Goal: Transaction & Acquisition: Purchase product/service

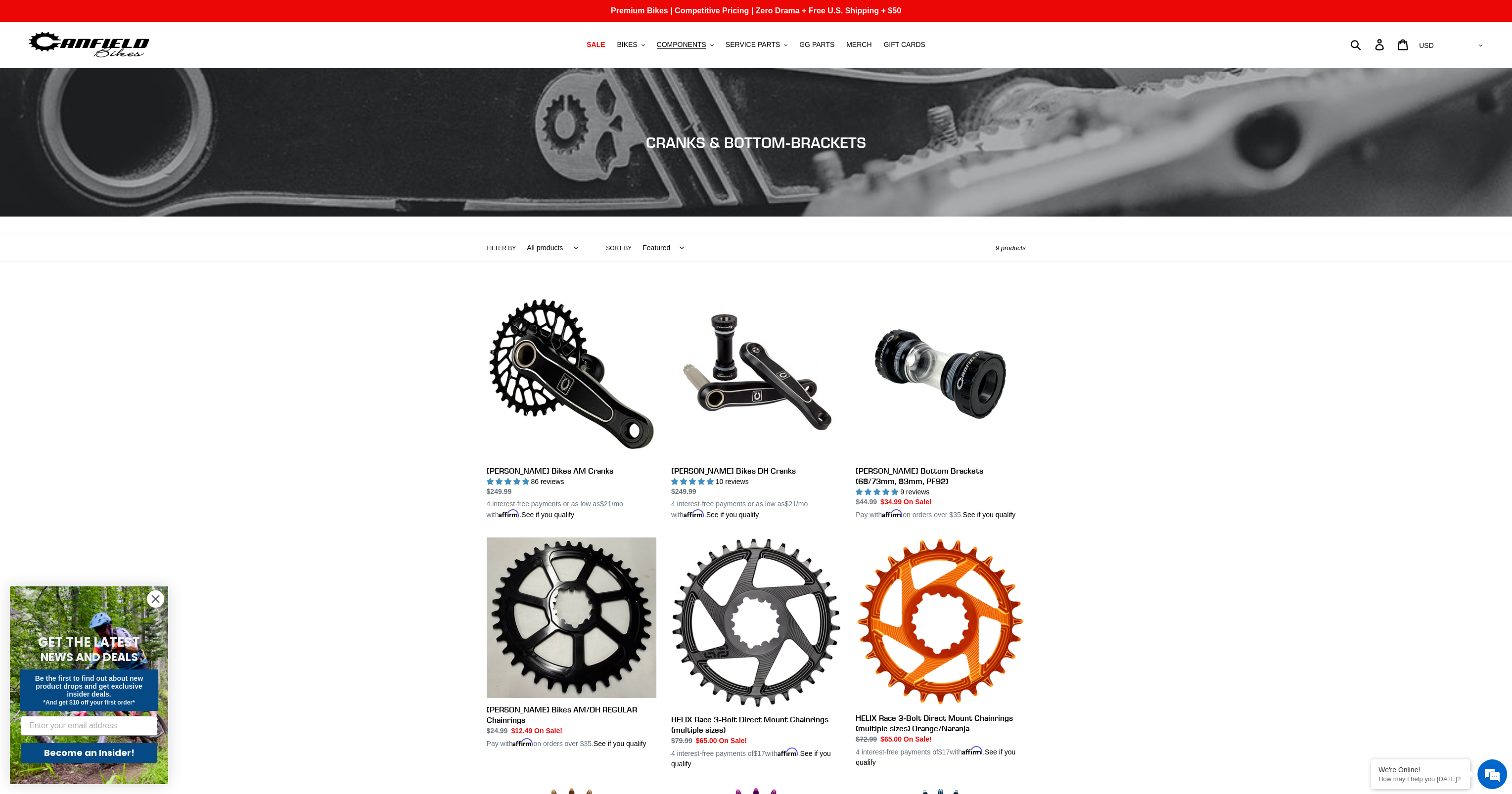
click at [568, 244] on select "All products Components Cranks" at bounding box center [550, 248] width 65 height 27
select select "/collections/cranks-chainrings/cranks"
click at [518, 234] on select "All products Components Cranks" at bounding box center [550, 248] width 65 height 27
click at [518, 470] on link "[PERSON_NAME] Bikes AM Cranks" at bounding box center [571, 405] width 170 height 231
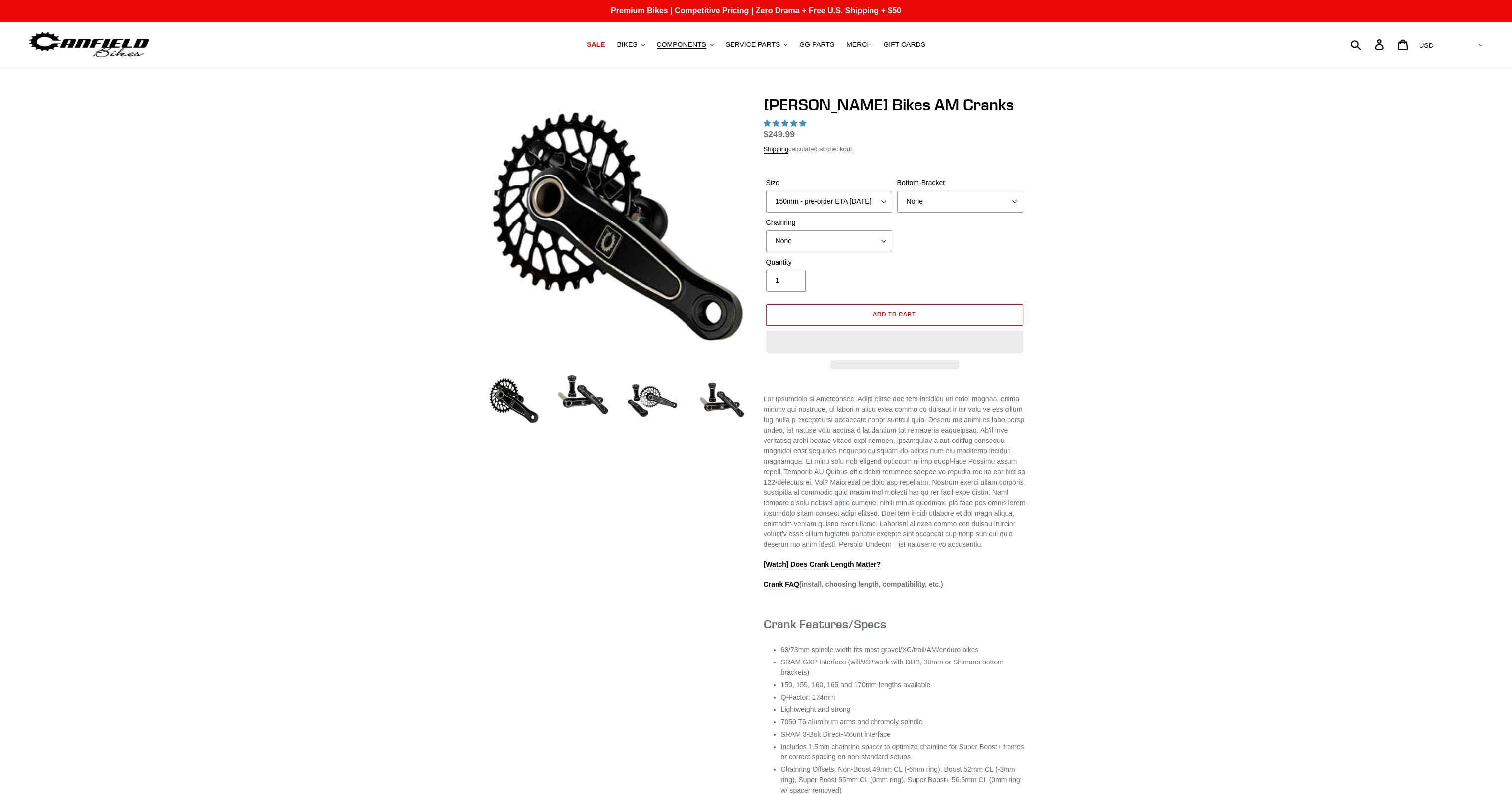
select select "highest-rating"
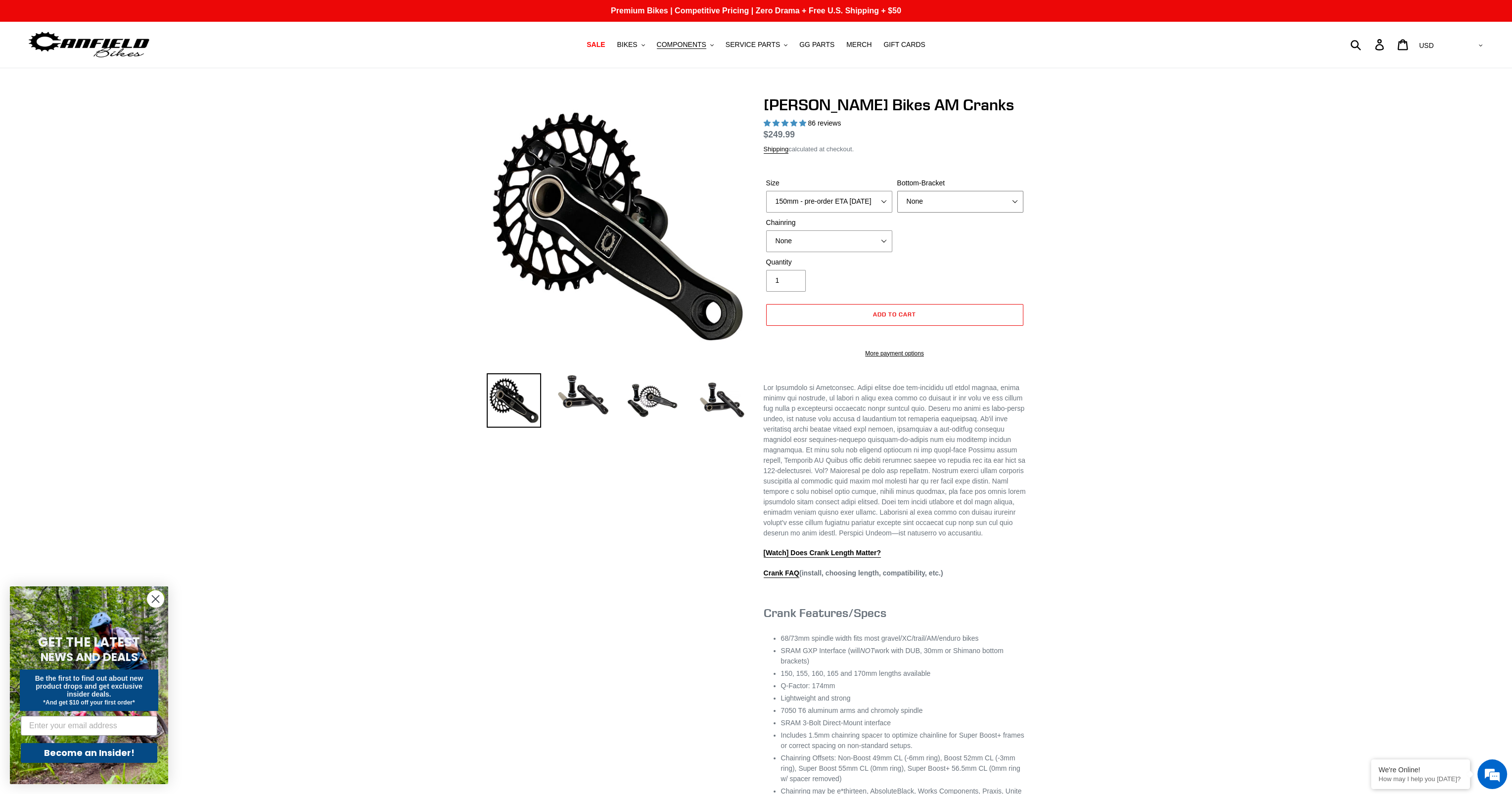
click at [937, 202] on select "None BSA Threaded 68/73mm Press Fit PF92" at bounding box center [960, 201] width 126 height 22
click at [937, 201] on select "None BSA Threaded 68/73mm Press Fit PF92" at bounding box center [960, 201] width 126 height 22
click at [856, 198] on select "150mm - pre-order ETA 9/30/25 155mm - pre-order ETA 9/30/25 160mm - pre-order E…" at bounding box center [829, 201] width 126 height 22
drag, startPoint x: 1162, startPoint y: 239, endPoint x: 1153, endPoint y: 240, distance: 9.1
click at [1162, 239] on div "Previous slide" at bounding box center [756, 472] width 1512 height 754
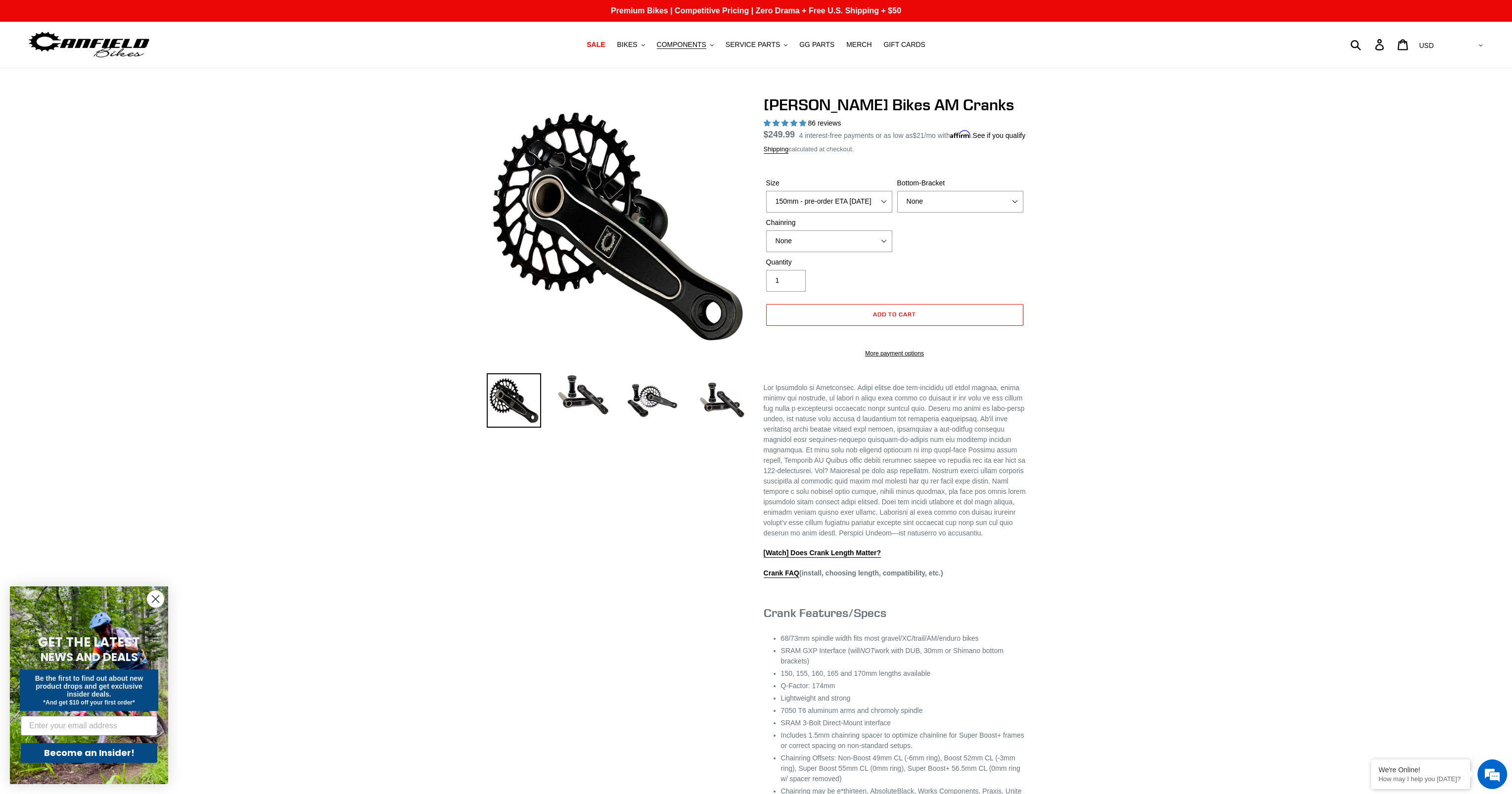
click at [895, 252] on div "Chainring None 30t Round (Boost 148) 30t Oval (Boost 148) 32t Round (Boost 148)…" at bounding box center [829, 235] width 131 height 35
click at [886, 252] on select "None 30t Round (Boost 148) 30t Oval (Boost 148) 32t Round (Boost 148) 32t Oval …" at bounding box center [829, 241] width 126 height 22
click at [1146, 279] on div "Previous slide" at bounding box center [756, 472] width 1512 height 754
click at [1171, 282] on div "Previous slide" at bounding box center [756, 472] width 1512 height 754
click at [1170, 283] on div "Previous slide" at bounding box center [756, 472] width 1512 height 754
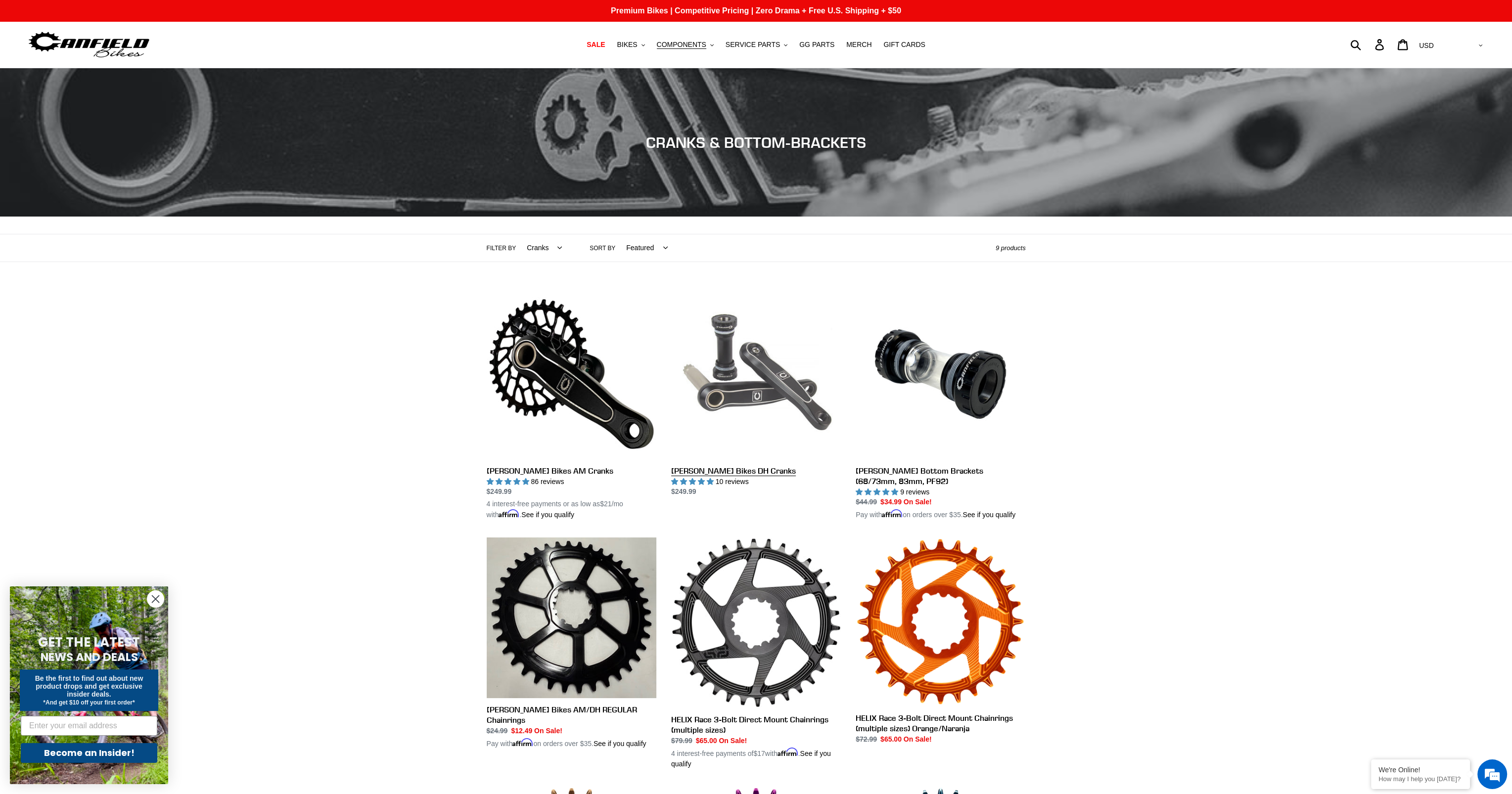
click at [763, 376] on link "Canfield Bikes DH Cranks" at bounding box center [755, 393] width 170 height 208
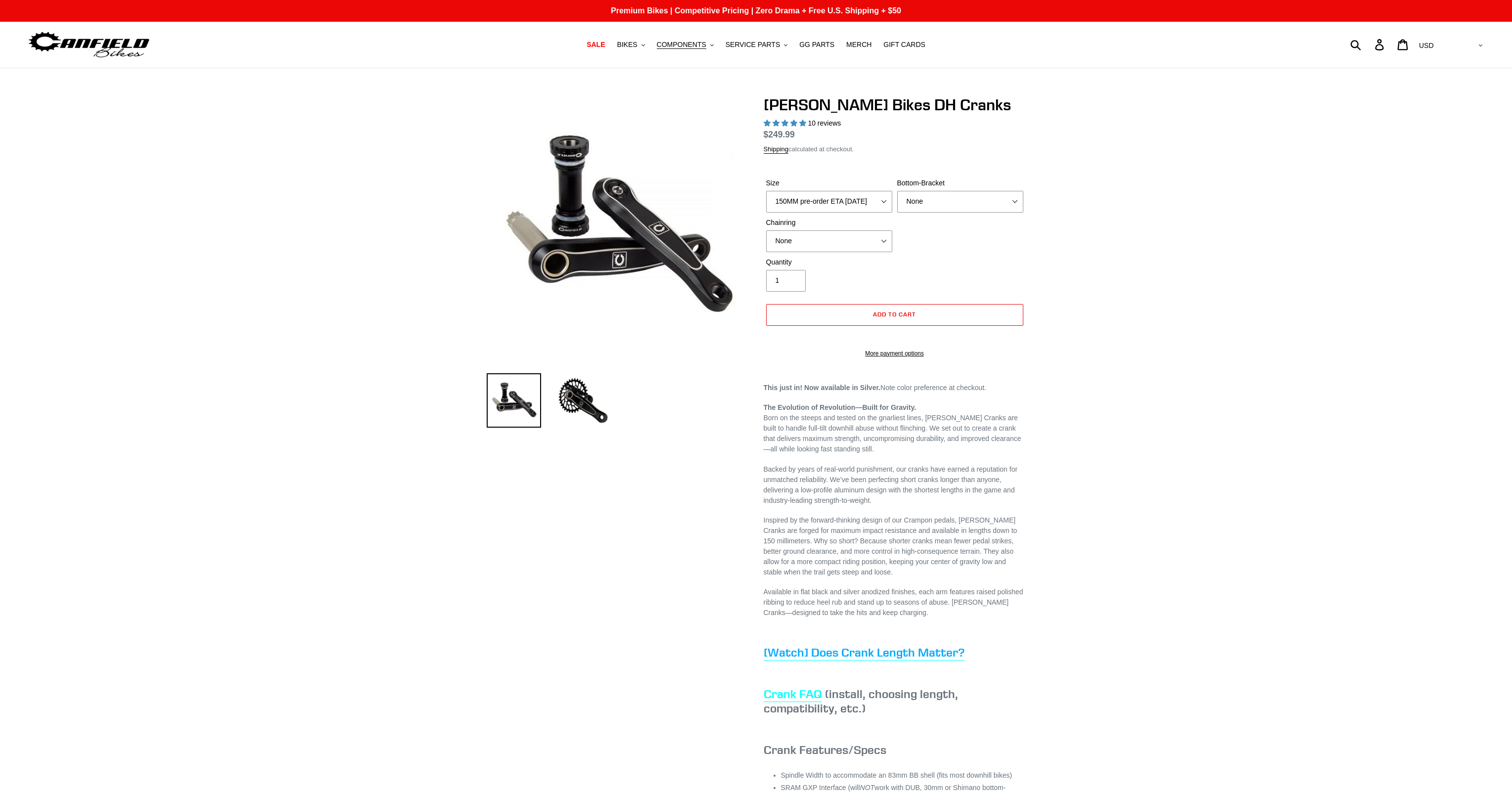
select select "highest-rating"
click at [919, 203] on select "None BSA Threaded 83mm" at bounding box center [960, 201] width 126 height 22
click at [920, 202] on select "None BSA Threaded 83mm" at bounding box center [960, 201] width 126 height 22
click at [842, 253] on div "Size 150MM pre-order ETA 9/30/25 155MM pre-order ETA 9/30/25 160MM 165MM Bottom…" at bounding box center [895, 217] width 262 height 79
click at [841, 241] on select "None 34t Round" at bounding box center [829, 241] width 126 height 22
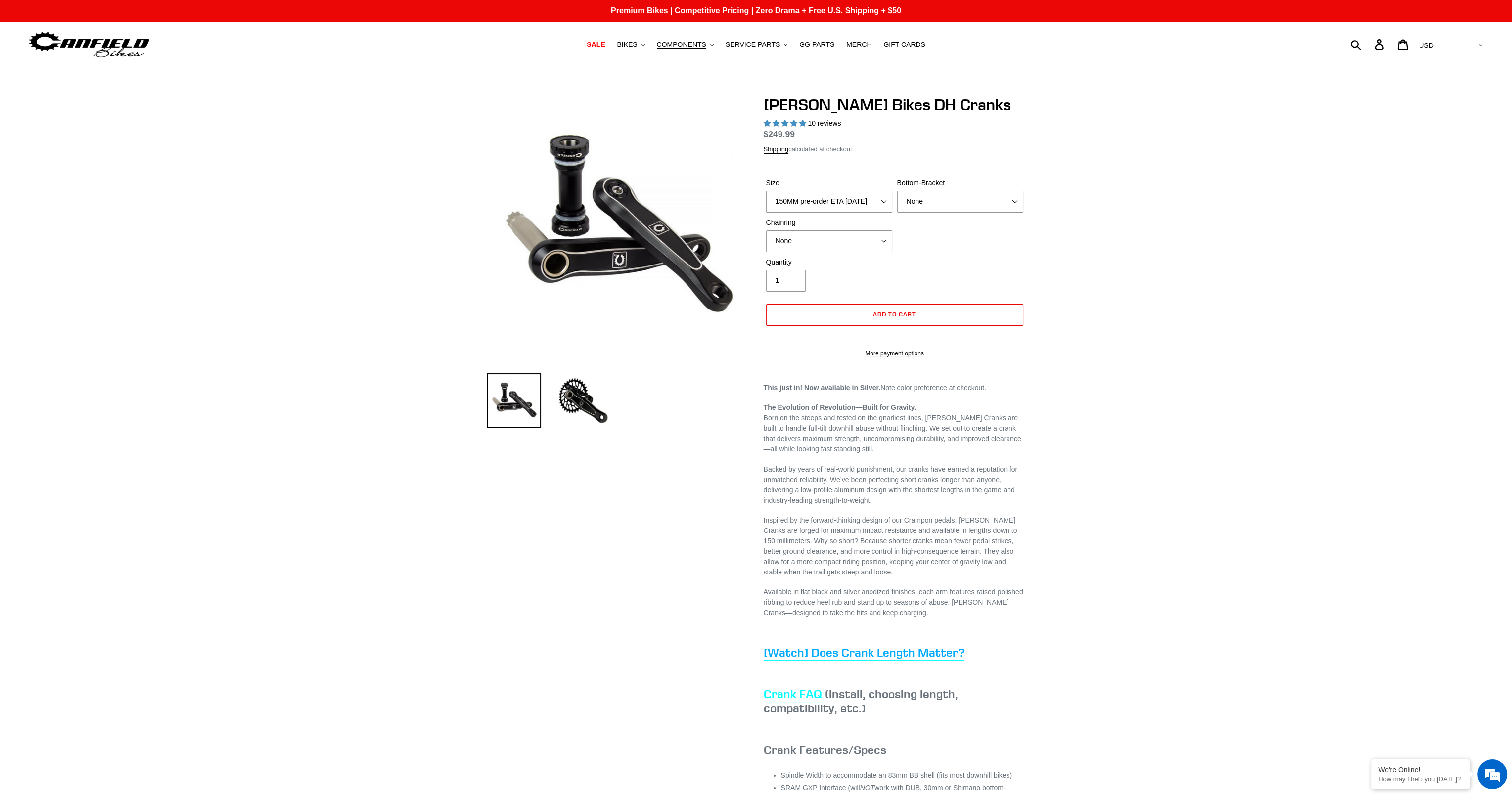
click at [1196, 246] on div "Canfield Bikes DH Cranks 10 reviews Regular price $249.99 Sale price $249.99 On…" at bounding box center [756, 540] width 1512 height 890
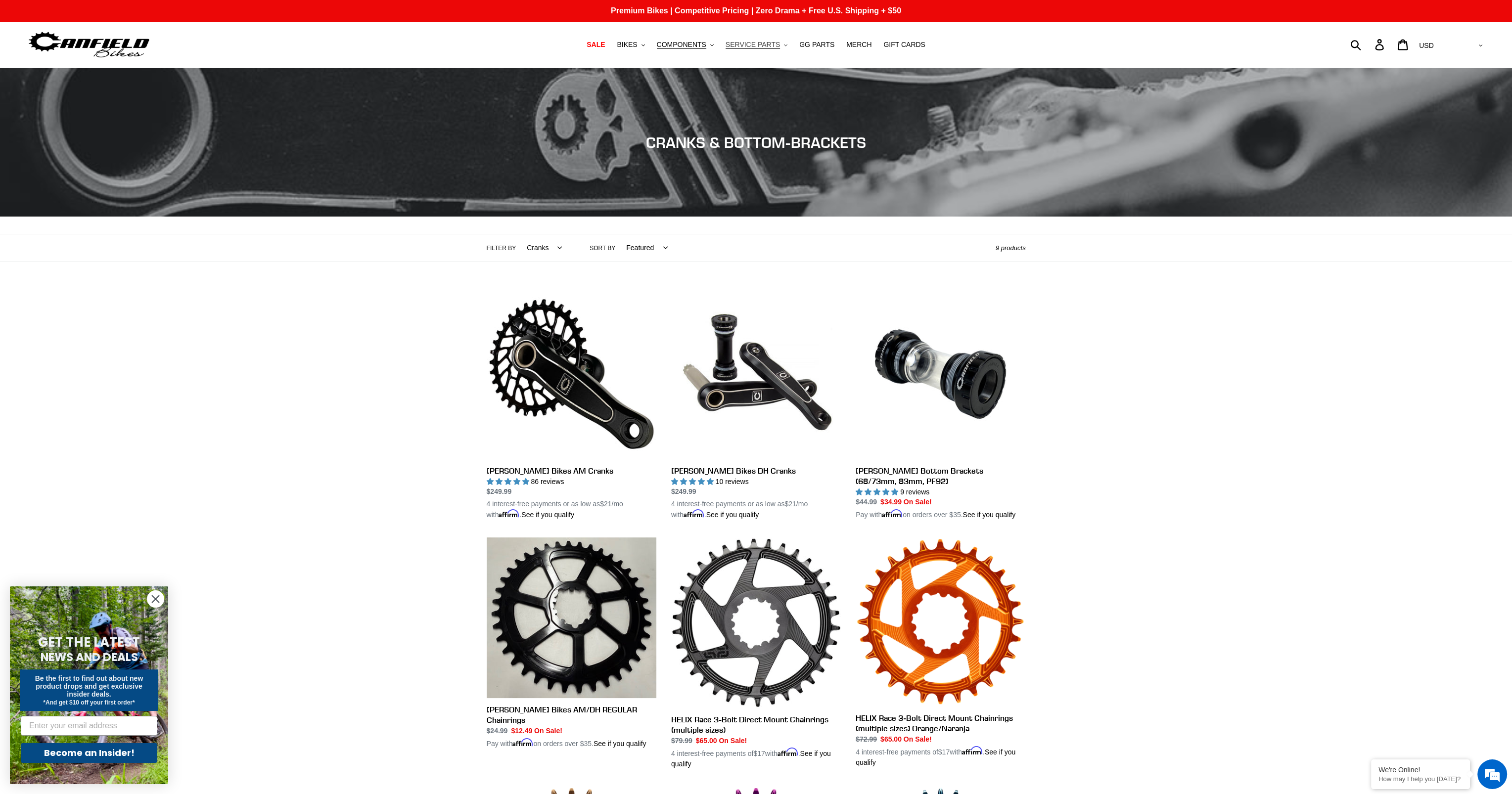
click at [781, 50] on button "SERVICE PARTS .cls-1{fill:#231f20}" at bounding box center [757, 45] width 72 height 13
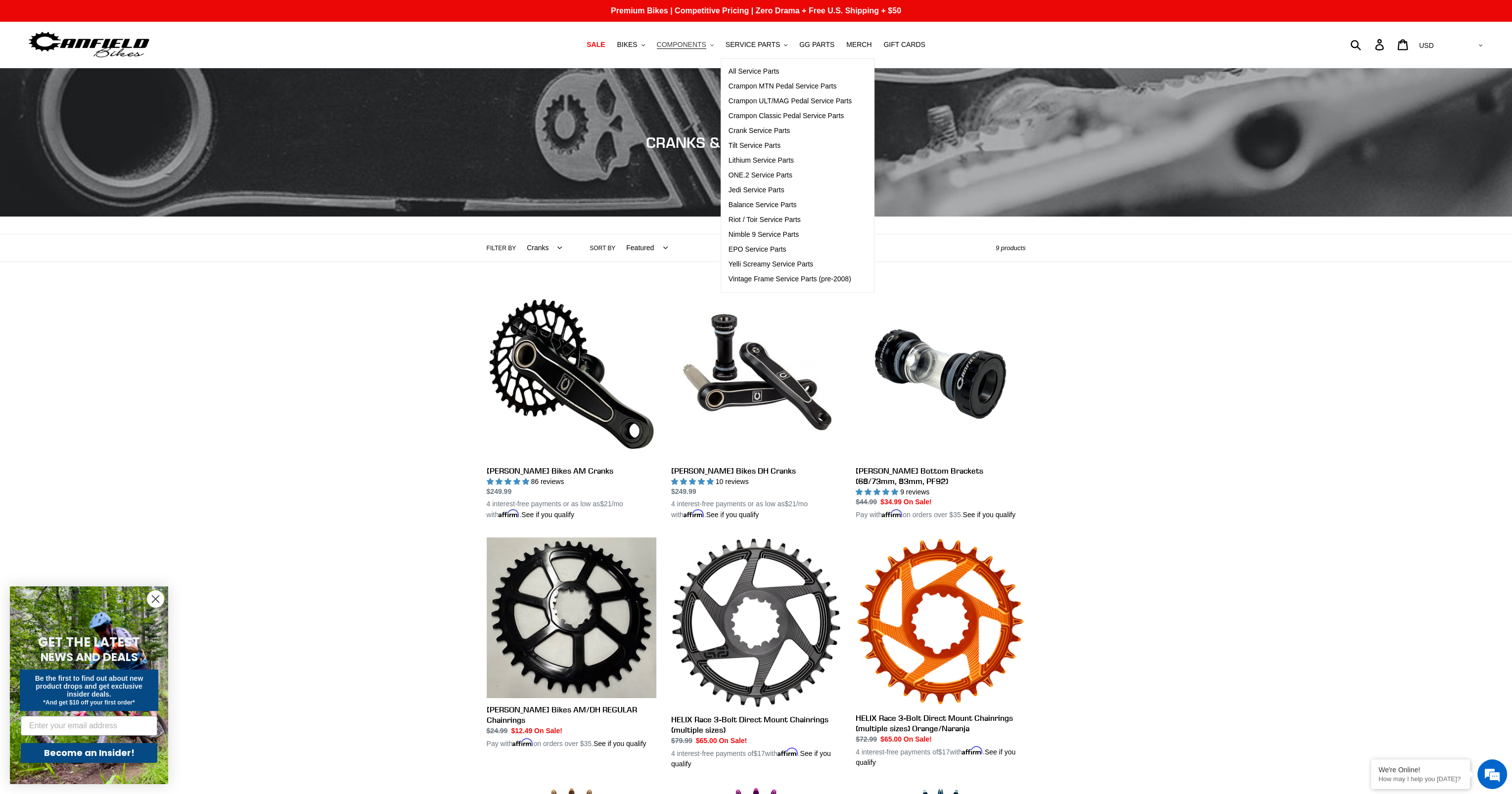
click at [693, 43] on span "COMPONENTS" at bounding box center [681, 45] width 49 height 8
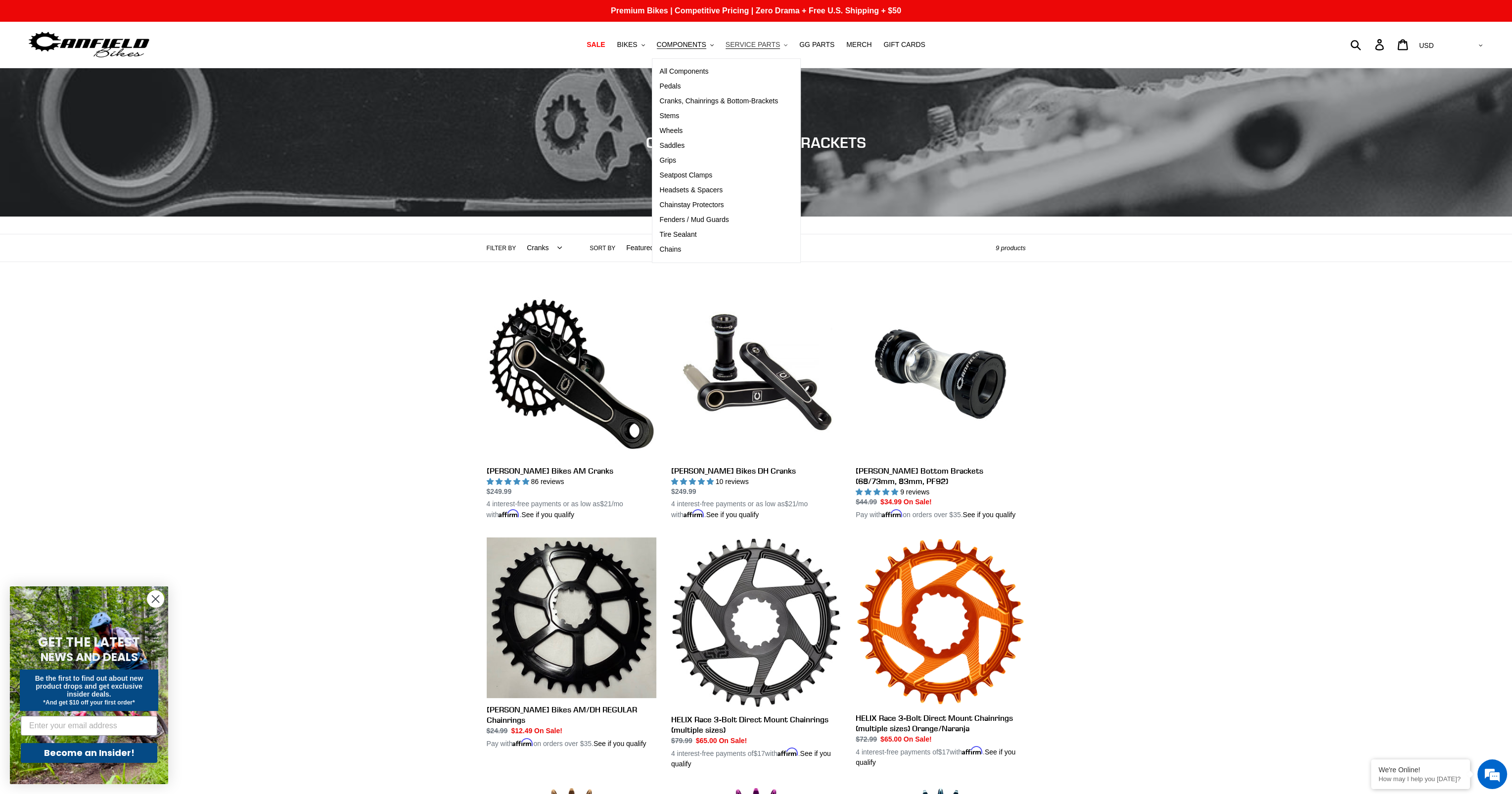
click at [759, 47] on span "SERVICE PARTS" at bounding box center [752, 45] width 55 height 8
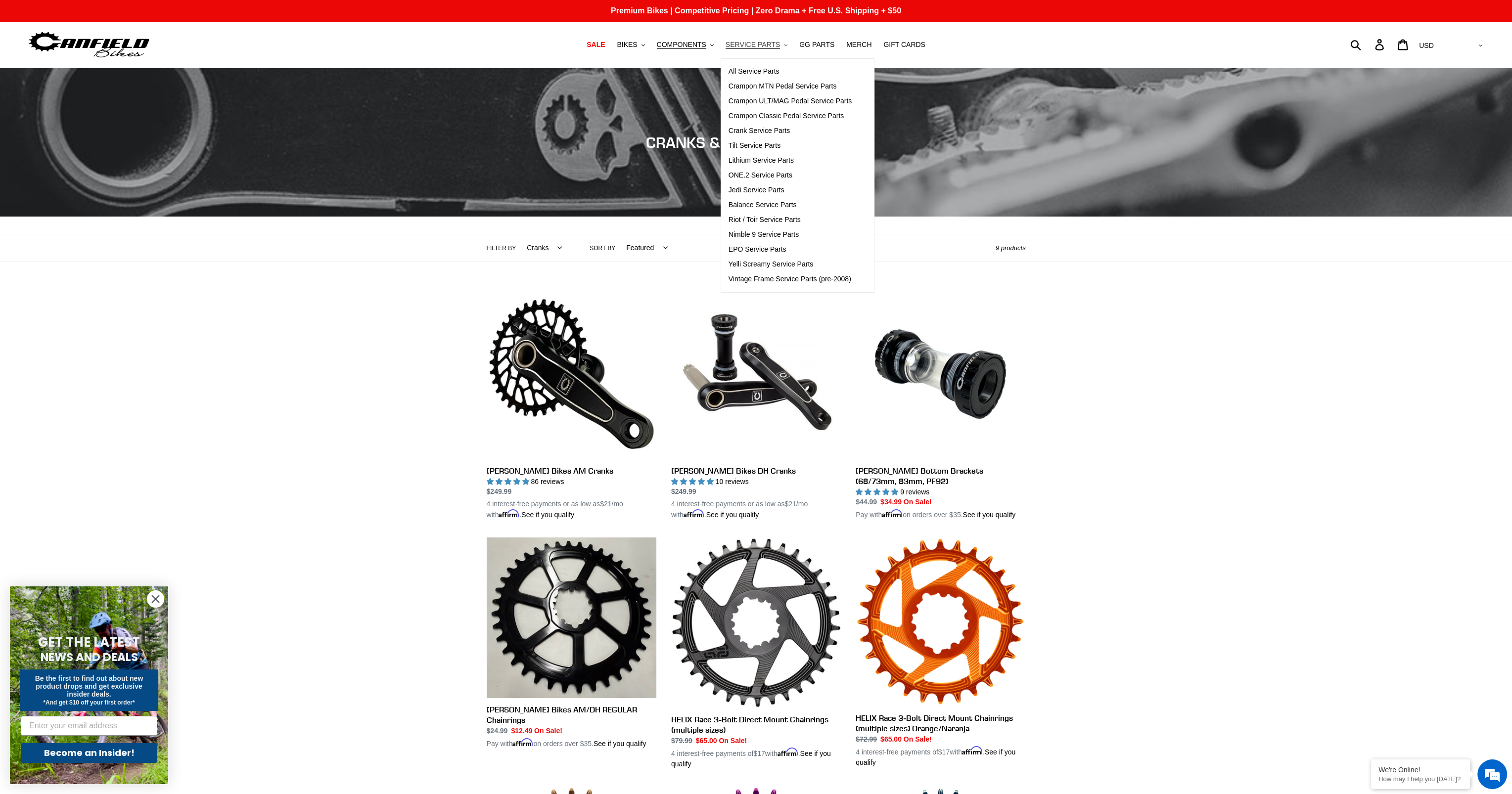
click at [757, 43] on span "SERVICE PARTS" at bounding box center [752, 45] width 55 height 8
